Goal: Task Accomplishment & Management: Use online tool/utility

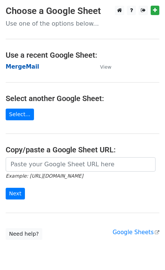
click at [29, 68] on strong "MergeMail" at bounding box center [23, 66] width 34 height 7
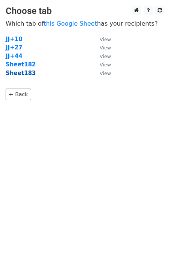
click at [21, 74] on strong "Sheet183" at bounding box center [21, 73] width 30 height 7
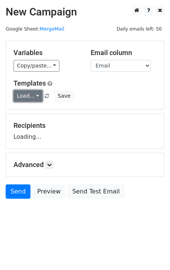
click at [33, 99] on link "Load..." at bounding box center [28, 96] width 29 height 12
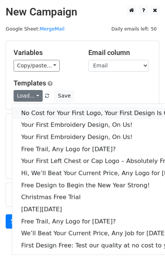
click at [45, 112] on link "No Cost for Your First Logo, Your First Design Is On Us!" at bounding box center [103, 113] width 182 height 12
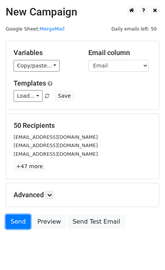
click at [18, 224] on link "Send" at bounding box center [18, 221] width 25 height 14
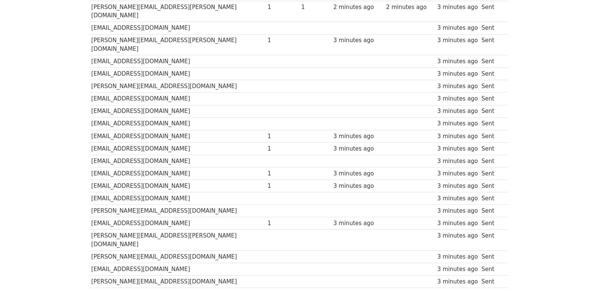
scroll to position [524, 0]
